Goal: Find specific page/section

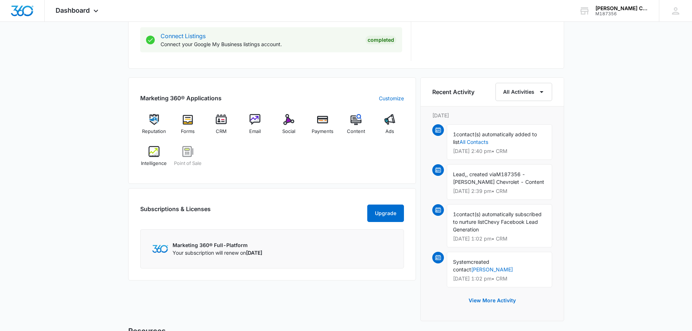
scroll to position [400, 0]
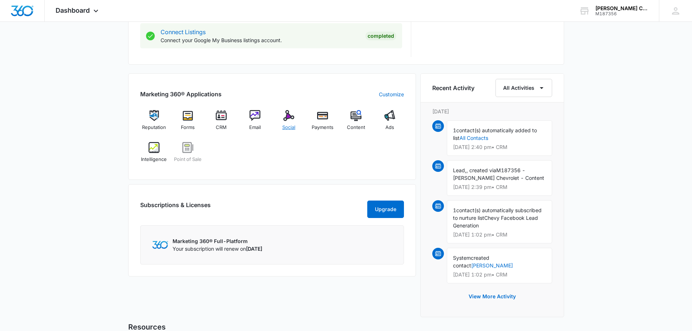
click at [287, 118] on img at bounding box center [288, 115] width 11 height 11
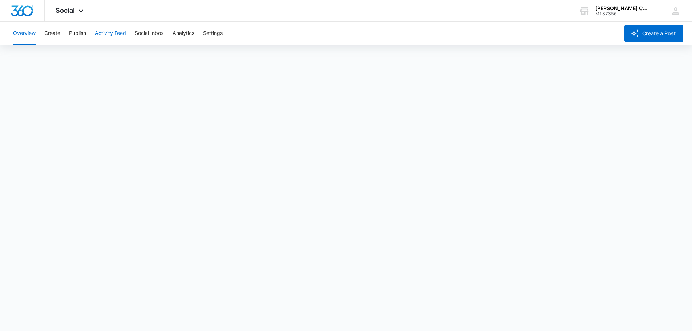
click at [112, 32] on button "Activity Feed" at bounding box center [110, 33] width 31 height 23
